Goal: Task Accomplishment & Management: Manage account settings

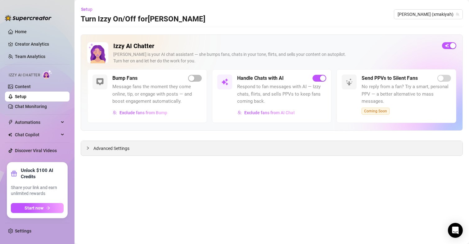
click at [124, 147] on span "Advanced Settings" at bounding box center [111, 148] width 36 height 7
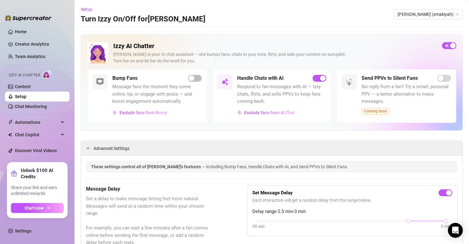
drag, startPoint x: 191, startPoint y: 202, endPoint x: 180, endPoint y: 65, distance: 137.3
click at [415, 10] on div "[PERSON_NAME] (xmakiyah)" at bounding box center [428, 14] width 69 height 10
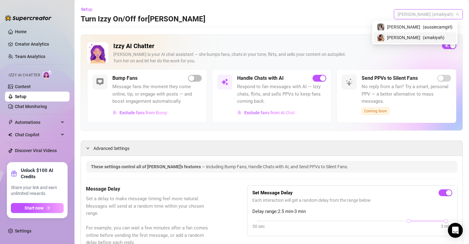
click at [419, 39] on div "[PERSON_NAME] ( xmakiyah )" at bounding box center [414, 37] width 75 height 7
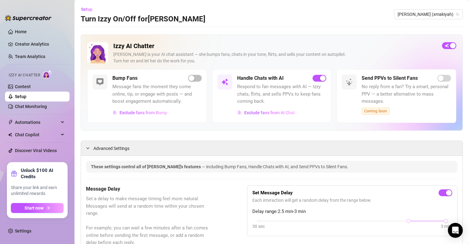
drag, startPoint x: 199, startPoint y: 175, endPoint x: 195, endPoint y: 78, distance: 97.5
click at [423, 12] on span "[PERSON_NAME] (xmakiyah)" at bounding box center [428, 14] width 61 height 9
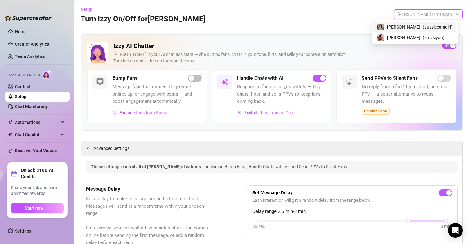
click at [420, 25] on div "[PERSON_NAME] ( aussiecamgirl )" at bounding box center [414, 26] width 75 height 7
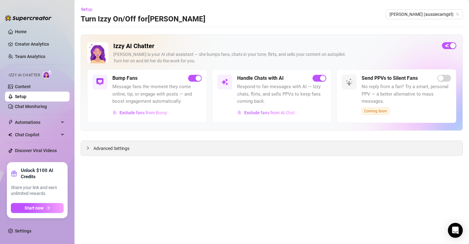
click at [119, 150] on span "Advanced Settings" at bounding box center [111, 148] width 36 height 7
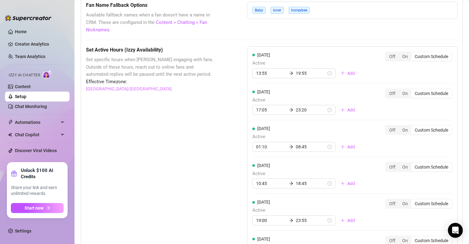
scroll to position [559, 0]
